Goal: Information Seeking & Learning: Find specific fact

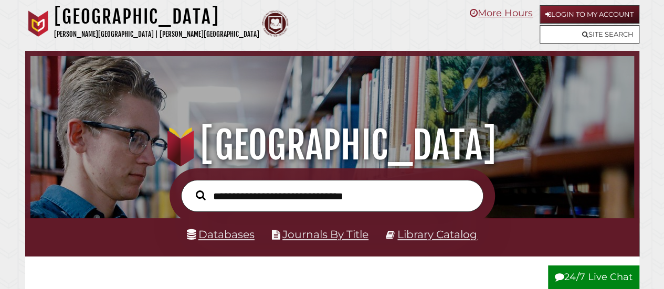
scroll to position [199, 598]
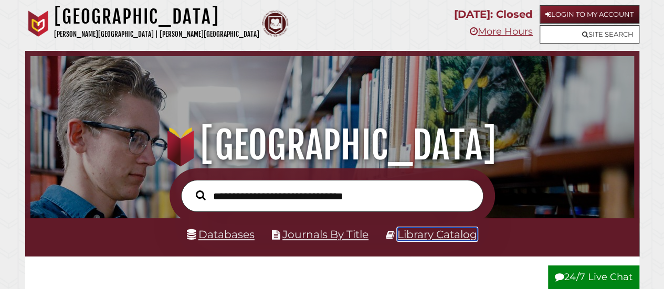
click at [402, 236] on link "Library Catalog" at bounding box center [437, 234] width 80 height 13
click at [267, 188] on input "text" at bounding box center [332, 196] width 302 height 32
click at [261, 195] on input "text" at bounding box center [332, 196] width 302 height 32
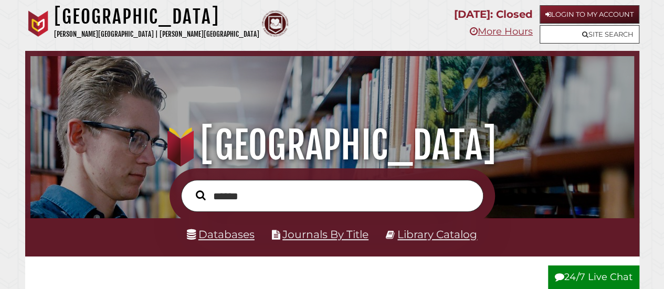
type input "******"
click at [191, 188] on button "Search" at bounding box center [201, 195] width 20 height 15
